Goal: Information Seeking & Learning: Learn about a topic

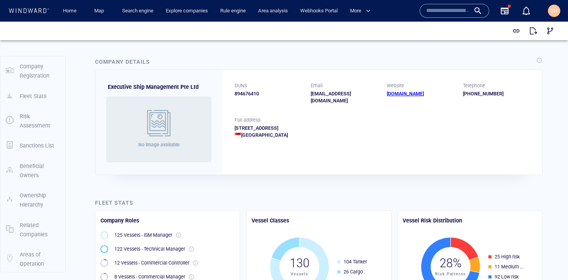
scroll to position [52, 0]
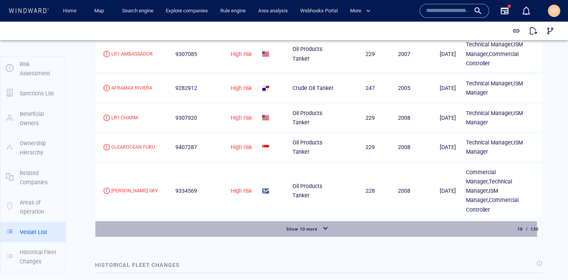
click at [313, 227] on span "Show 10 more" at bounding box center [302, 229] width 32 height 5
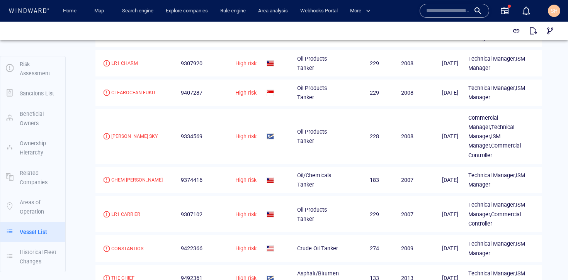
scroll to position [1295, 0]
click at [181, 175] on span "9374416" at bounding box center [192, 179] width 22 height 9
click at [180, 118] on td "9334569" at bounding box center [189, 136] width 32 height 54
click at [180, 121] on td "9334569" at bounding box center [189, 136] width 32 height 54
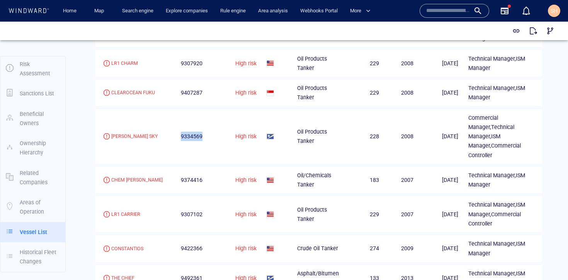
click at [181, 132] on span "9334569" at bounding box center [192, 136] width 22 height 9
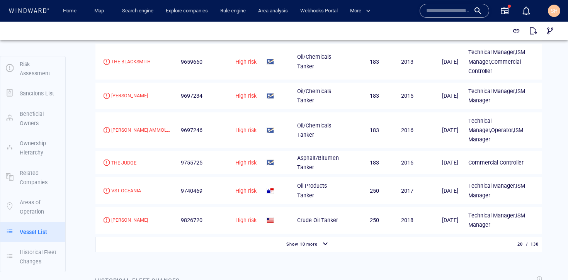
scroll to position [1547, 0]
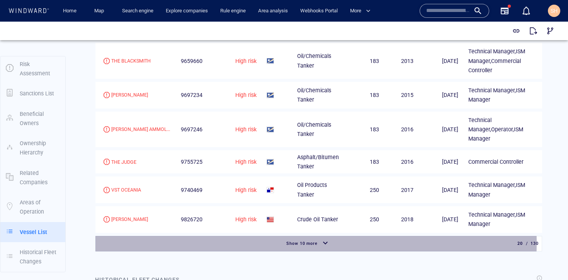
click at [312, 241] on span "Show 10 more" at bounding box center [302, 243] width 32 height 5
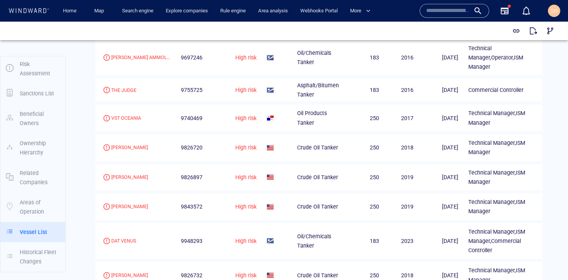
scroll to position [1697, 0]
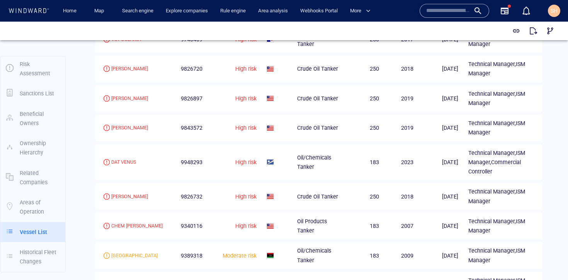
click at [184, 192] on span "9826732" at bounding box center [192, 196] width 22 height 9
copy span "9826732"
click at [184, 158] on span "9948293" at bounding box center [192, 162] width 22 height 9
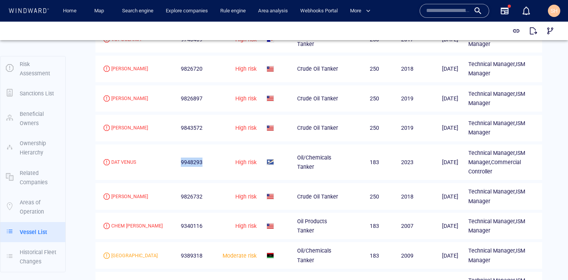
copy span "9948293"
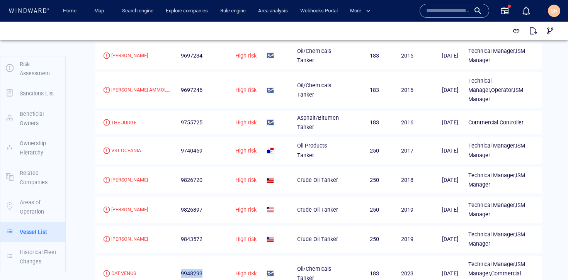
scroll to position [1571, 0]
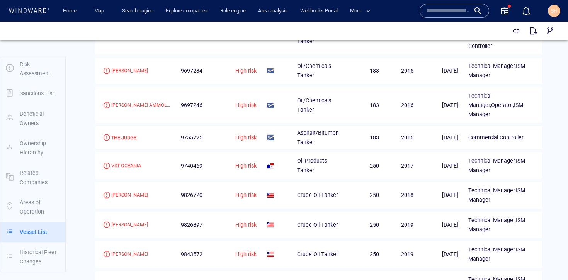
click at [182, 133] on span "9755725" at bounding box center [192, 137] width 22 height 9
copy span "9755725"
click at [123, 134] on div "THE JUDGE" at bounding box center [123, 137] width 25 height 7
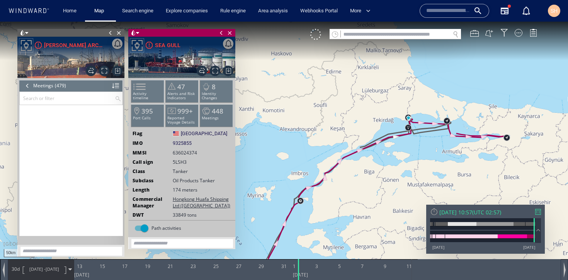
scroll to position [10118, 0]
